Goal: Task Accomplishment & Management: Use online tool/utility

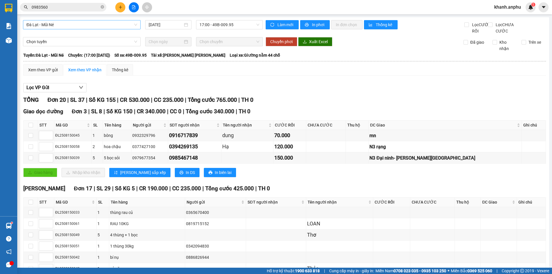
click at [54, 25] on span "Đà Lạt - Mũi Né" at bounding box center [81, 24] width 111 height 9
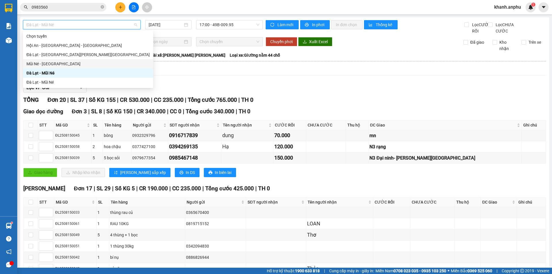
click at [51, 64] on div "Mũi Né - [GEOGRAPHIC_DATA]" at bounding box center [87, 64] width 123 height 6
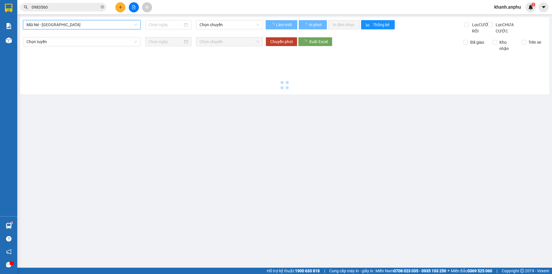
type input "[DATE]"
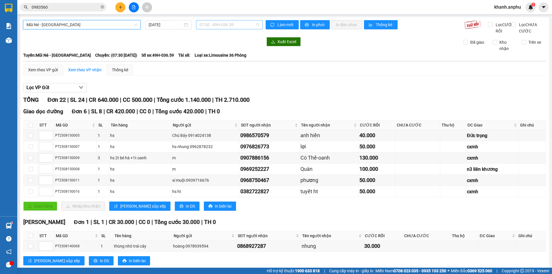
click at [207, 28] on span "07:30 - 49H-036.59" at bounding box center [230, 24] width 60 height 9
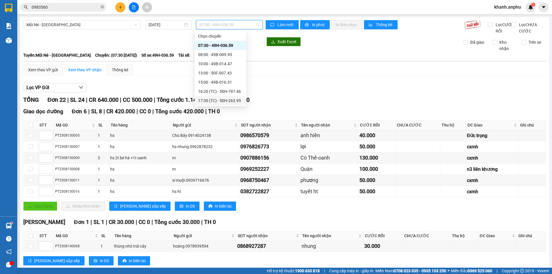
click at [209, 101] on div "17:30 (TC) - 50H-263.95" at bounding box center [220, 100] width 45 height 6
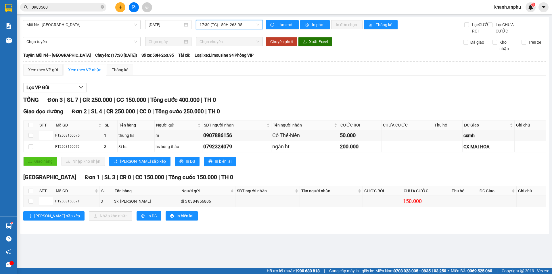
click at [222, 26] on span "17:30 (TC) - 50H-263.95" at bounding box center [230, 24] width 60 height 9
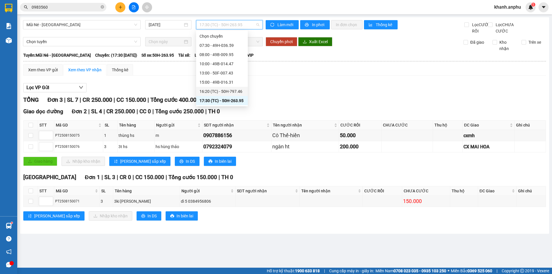
click at [220, 93] on div "16:20 (TC) - 50H-797.46" at bounding box center [222, 91] width 45 height 6
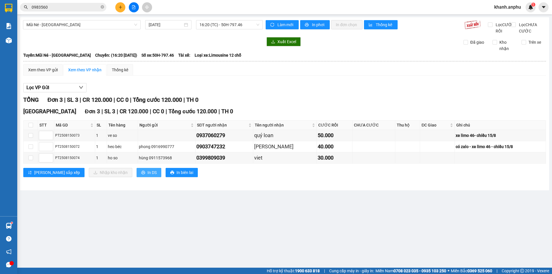
click at [148, 176] on span "In DS" at bounding box center [152, 172] width 9 height 6
click at [221, 25] on span "16:20 (TC) - 50H-797.46" at bounding box center [230, 24] width 60 height 9
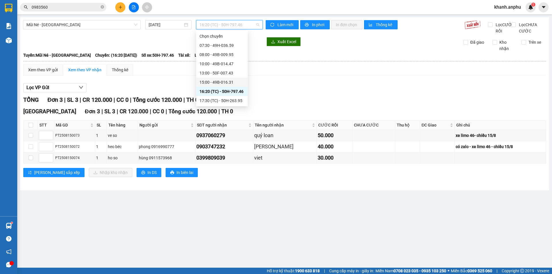
click at [217, 84] on div "15:00 - 49B-016.31" at bounding box center [222, 82] width 45 height 6
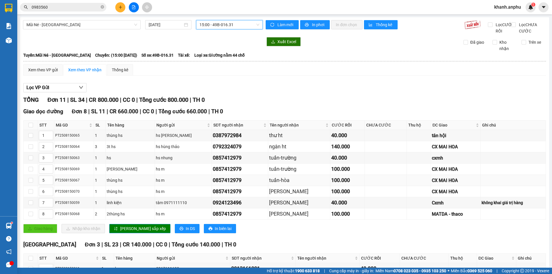
scroll to position [65, 0]
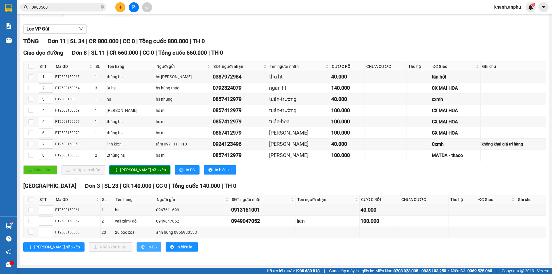
click at [148, 249] on span "In DS" at bounding box center [152, 247] width 9 height 6
drag, startPoint x: 28, startPoint y: 199, endPoint x: 45, endPoint y: 219, distance: 25.9
click at [28, 199] on th at bounding box center [31, 199] width 14 height 9
click at [32, 201] on input "checkbox" at bounding box center [30, 199] width 5 height 5
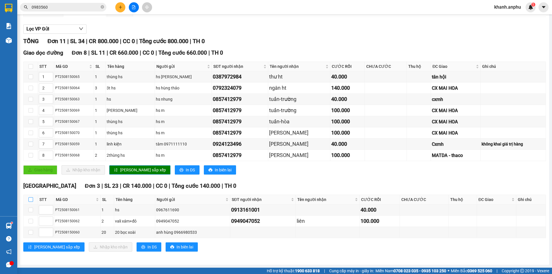
checkbox input "true"
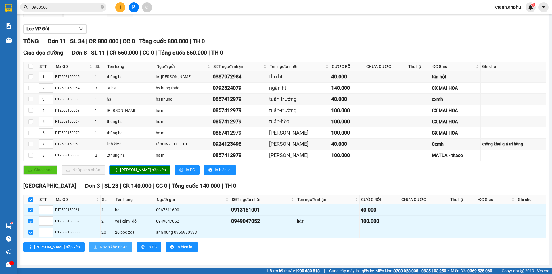
click at [89, 243] on button "Nhập kho nhận" at bounding box center [110, 246] width 43 height 9
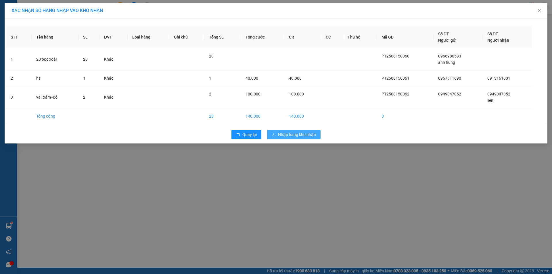
click at [280, 138] on button "Nhập hàng kho nhận" at bounding box center [293, 134] width 53 height 9
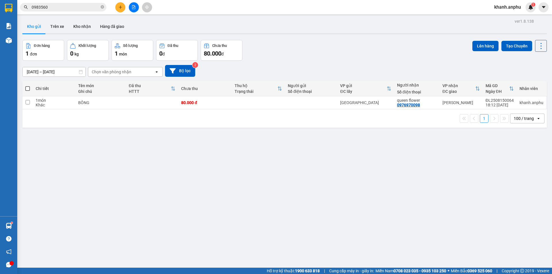
click at [43, 8] on input "0983560" at bounding box center [66, 7] width 68 height 6
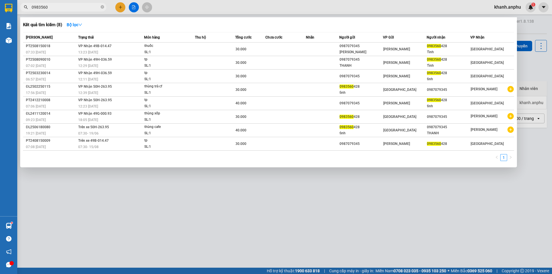
click at [43, 8] on input "0983560" at bounding box center [66, 7] width 68 height 6
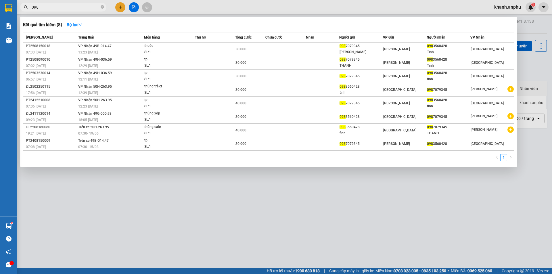
type input "0985"
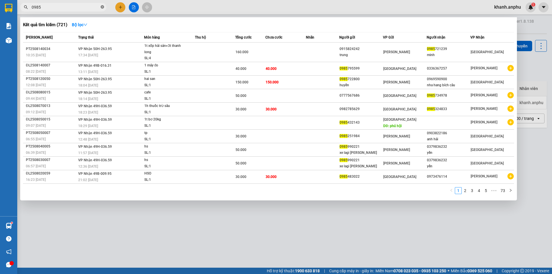
click at [102, 6] on icon "close-circle" at bounding box center [102, 6] width 3 height 3
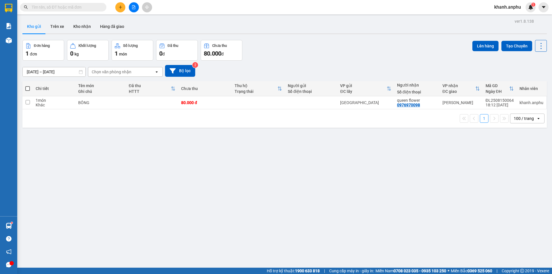
click at [133, 9] on icon "file-add" at bounding box center [133, 7] width 3 height 4
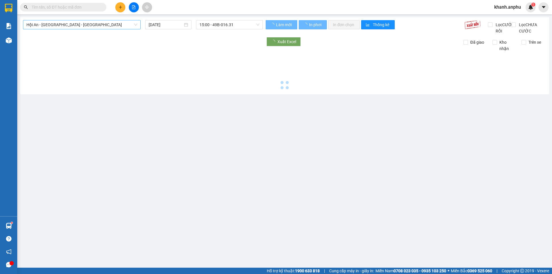
click at [59, 25] on span "Hội An - [GEOGRAPHIC_DATA] - [GEOGRAPHIC_DATA]" at bounding box center [81, 24] width 111 height 9
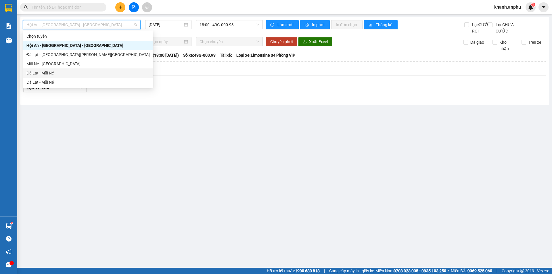
click at [48, 73] on div "Đà Lạt - Mũi Né" at bounding box center [87, 73] width 123 height 6
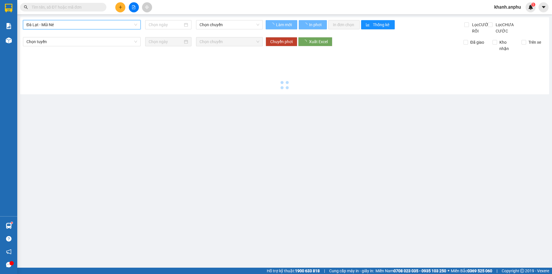
type input "[DATE]"
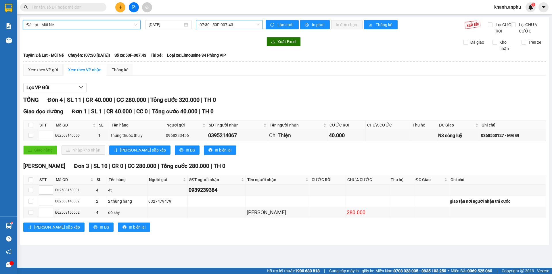
click at [219, 24] on span "07:30 - 50F-007.43" at bounding box center [230, 24] width 60 height 9
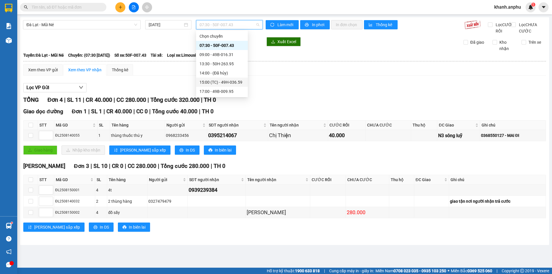
click at [222, 84] on div "15:00 (TC) - 49H-036.59" at bounding box center [222, 82] width 45 height 6
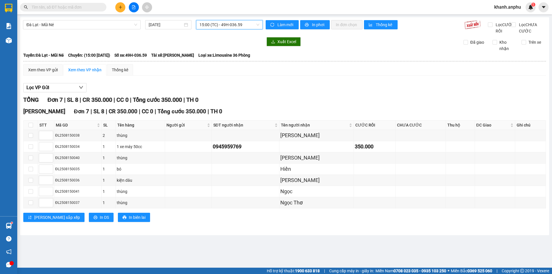
click at [224, 25] on span "15:00 (TC) - 49H-036.59" at bounding box center [230, 24] width 60 height 9
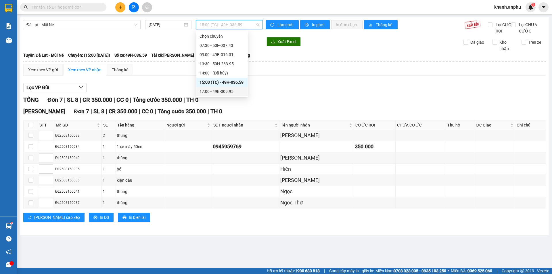
click at [219, 91] on div "17:00 - 49B-009.95" at bounding box center [222, 91] width 45 height 6
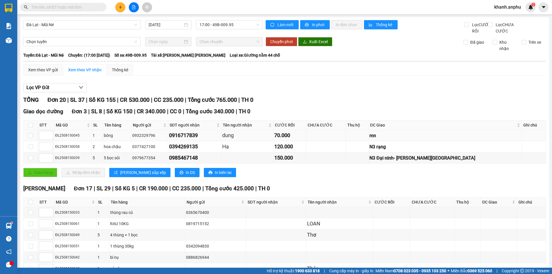
click at [66, 138] on div "ĐL2508150045" at bounding box center [72, 135] width 35 height 5
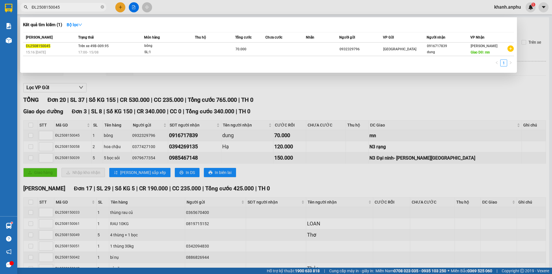
click at [230, 103] on div at bounding box center [276, 137] width 552 height 274
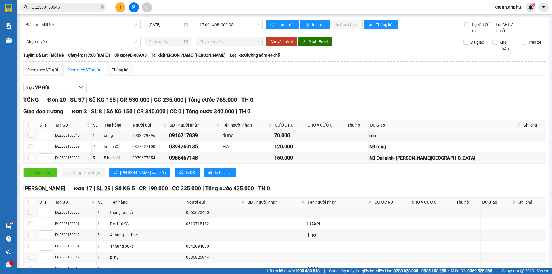
drag, startPoint x: 95, startPoint y: 93, endPoint x: 100, endPoint y: 88, distance: 7.3
click at [95, 93] on div "Lọc VP Gửi" at bounding box center [284, 87] width 523 height 9
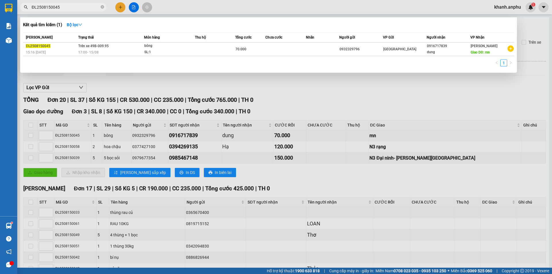
click at [50, 7] on input "ĐL2508150045" at bounding box center [66, 7] width 68 height 6
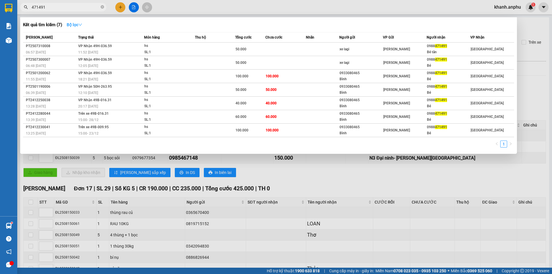
click at [77, 27] on button "Bộ lọc" at bounding box center [74, 24] width 25 height 9
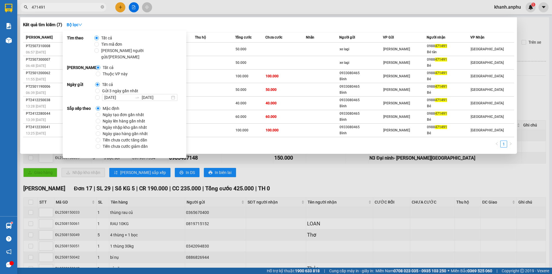
click at [243, 28] on div "Kết quả [PERSON_NAME] ( 7 ) Bộ lọc" at bounding box center [268, 24] width 491 height 9
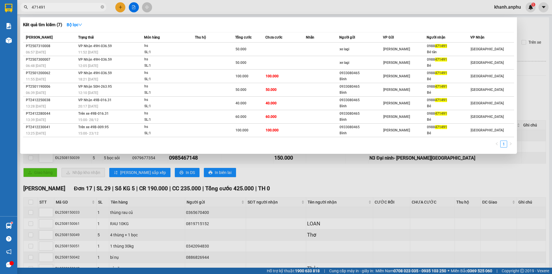
click at [84, 5] on input "471491" at bounding box center [66, 7] width 68 height 6
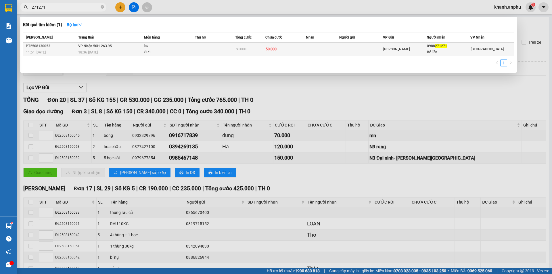
type input "271271"
click at [110, 45] on span "[PERSON_NAME] 50H-263.95" at bounding box center [95, 46] width 34 height 4
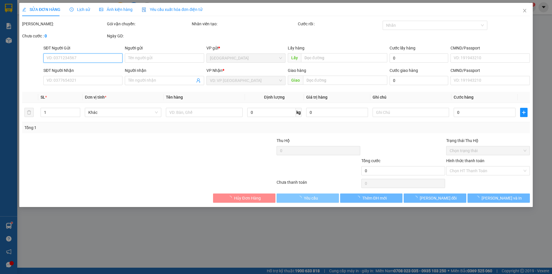
type input "0988271271"
type input "Bé Tân"
type input "50.000"
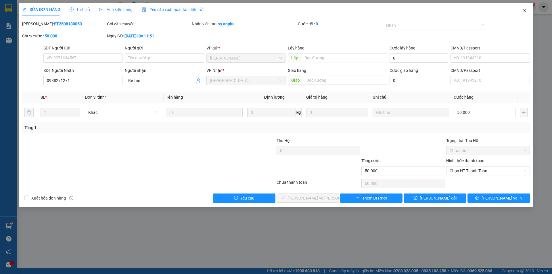
click at [523, 9] on icon "close" at bounding box center [524, 10] width 5 height 5
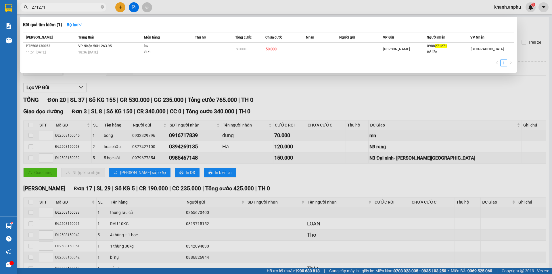
click at [58, 8] on input "271271" at bounding box center [66, 7] width 68 height 6
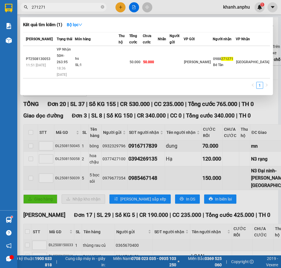
click at [53, 7] on input "271271" at bounding box center [66, 7] width 68 height 6
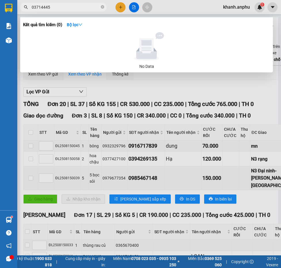
type input "03714445"
